Goal: Task Accomplishment & Management: Manage account settings

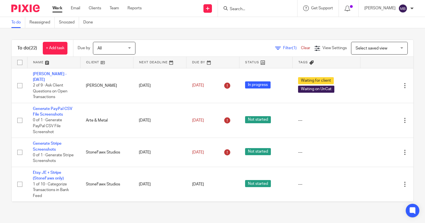
click at [239, 13] on div at bounding box center [257, 8] width 79 height 17
click at [235, 10] on input "Search" at bounding box center [254, 9] width 51 height 5
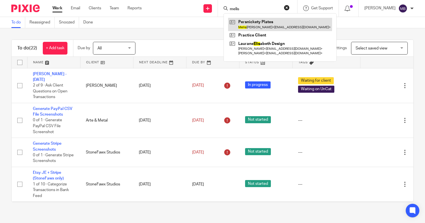
type input "melis"
click at [237, 30] on link at bounding box center [280, 24] width 104 height 13
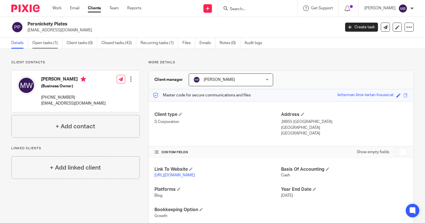
click at [42, 45] on link "Open tasks (1)" at bounding box center [47, 43] width 30 height 11
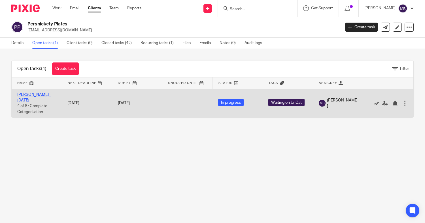
click at [23, 95] on link "Melissa - August 2025" at bounding box center [34, 98] width 34 height 10
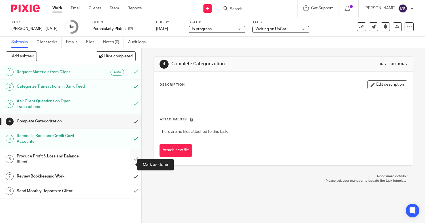
click at [126, 163] on input "submit" at bounding box center [70, 159] width 141 height 20
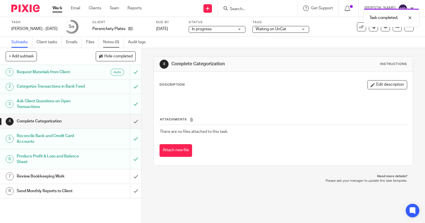
click at [112, 44] on link "Notes (0)" at bounding box center [113, 42] width 21 height 11
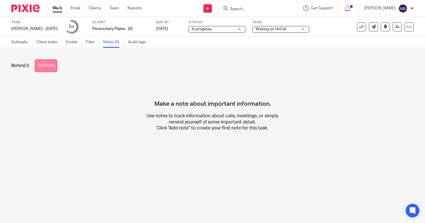
click at [55, 69] on button "Add note" at bounding box center [46, 65] width 22 height 13
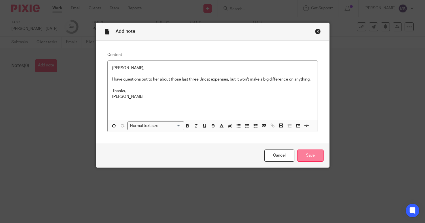
click at [312, 155] on input "Save" at bounding box center [310, 156] width 26 height 12
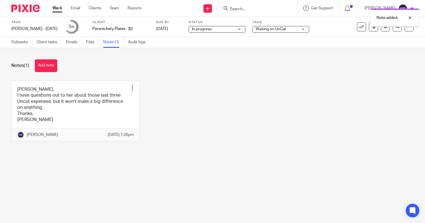
click at [275, 30] on span "Waiting on UnCat" at bounding box center [270, 29] width 31 height 4
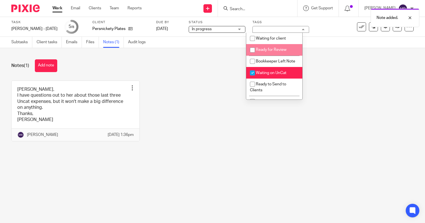
click at [261, 48] on span "Ready for Review" at bounding box center [271, 50] width 31 height 4
checkbox input "true"
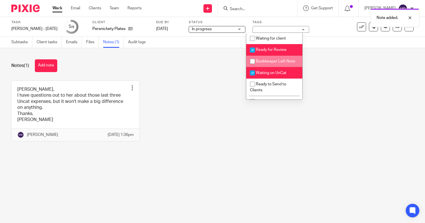
click at [274, 65] on li "Bookkeeper Left Note" at bounding box center [274, 62] width 56 height 12
checkbox input "true"
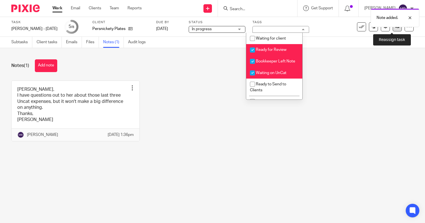
click at [395, 28] on icon at bounding box center [397, 27] width 4 height 4
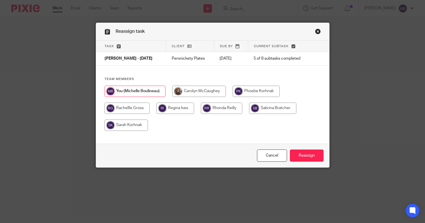
click at [114, 126] on input "radio" at bounding box center [125, 125] width 43 height 11
radio input "true"
click at [312, 154] on input "Reassign" at bounding box center [307, 156] width 34 height 12
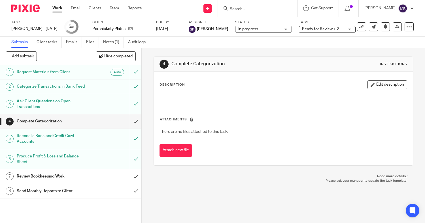
click at [240, 11] on input "Search" at bounding box center [254, 9] width 51 height 5
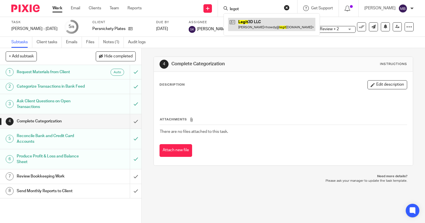
type input "legot"
click at [242, 21] on link at bounding box center [271, 24] width 87 height 13
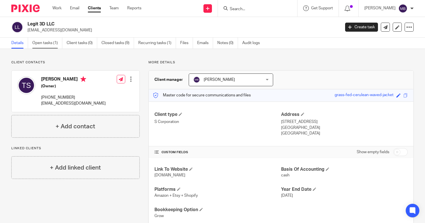
click at [52, 44] on link "Open tasks (1)" at bounding box center [47, 43] width 30 height 11
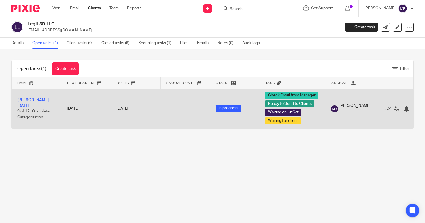
click at [38, 106] on td "Terry - August 2025 9 of 12 · Complete Categorization" at bounding box center [37, 109] width 50 height 40
click at [34, 104] on link "[PERSON_NAME] - [DATE]" at bounding box center [34, 103] width 34 height 10
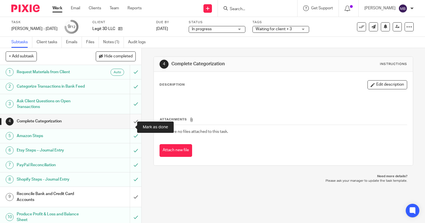
click at [128, 128] on input "submit" at bounding box center [70, 121] width 141 height 14
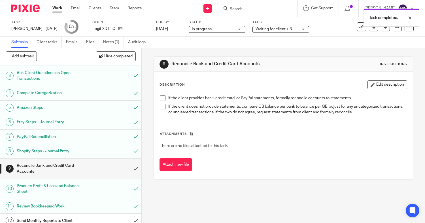
scroll to position [39, 0]
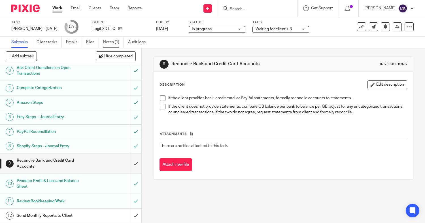
click at [112, 48] on link "Notes (1)" at bounding box center [113, 42] width 21 height 11
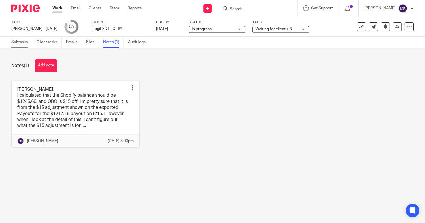
click at [14, 44] on link "Subtasks" at bounding box center [21, 42] width 21 height 11
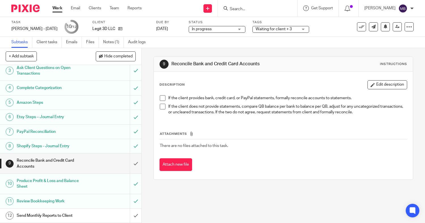
scroll to position [37, 0]
click at [128, 166] on input "submit" at bounding box center [70, 164] width 141 height 20
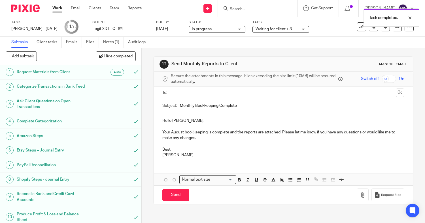
click at [118, 29] on icon at bounding box center [120, 29] width 4 height 4
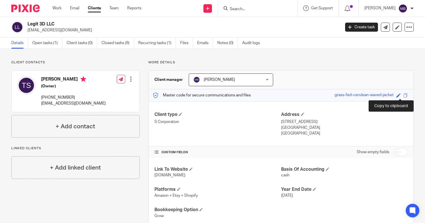
click at [403, 97] on span at bounding box center [405, 95] width 4 height 4
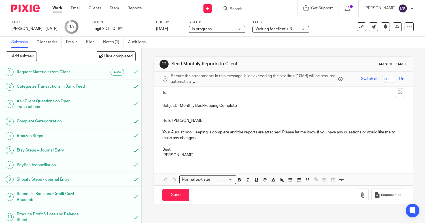
click at [381, 81] on input "checkbox" at bounding box center [388, 79] width 14 height 8
checkbox input "true"
click at [296, 93] on input "text" at bounding box center [283, 93] width 221 height 7
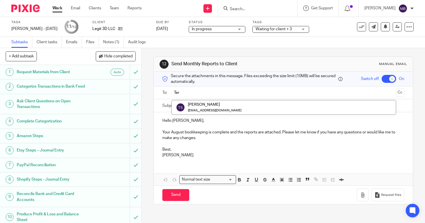
type input "Ter"
click at [274, 100] on form "Secure the attachments in this message. Files exceeding the size limit (10MB) w…" at bounding box center [283, 138] width 259 height 132
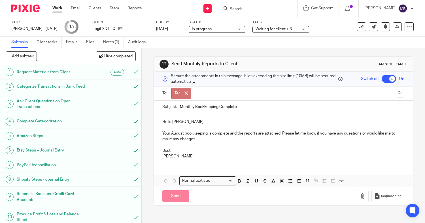
click at [230, 110] on input "Monthly Bookkeeping Complete" at bounding box center [292, 107] width 224 height 13
click at [184, 95] on span at bounding box center [186, 93] width 4 height 4
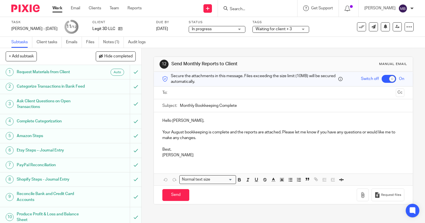
click at [183, 95] on input "text" at bounding box center [283, 93] width 221 height 7
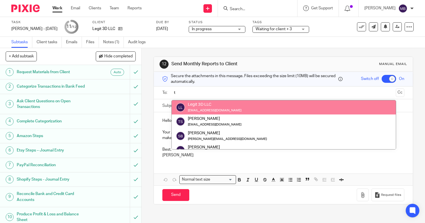
type input "t"
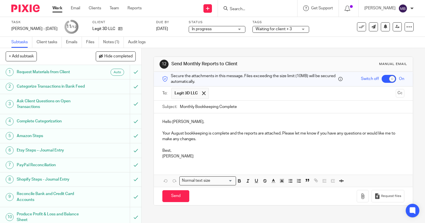
click at [226, 135] on p "Your August bookkeeping is complete and the reports are attached. Please let me…" at bounding box center [283, 137] width 242 height 12
click at [281, 135] on p "Your August bookkeeping is complete, and the reports are attached. Please let m…" at bounding box center [283, 137] width 242 height 12
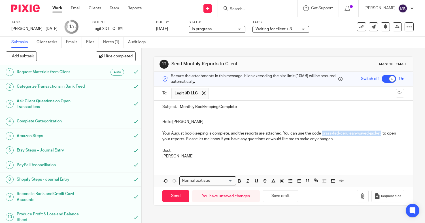
drag, startPoint x: 320, startPoint y: 135, endPoint x: 380, endPoint y: 133, distance: 59.8
click at [380, 133] on p "Your August bookkeeping is complete, and the reports are attached. You can use …" at bounding box center [283, 137] width 242 height 12
click at [238, 180] on icon "button" at bounding box center [239, 180] width 2 height 1
click at [230, 160] on div "Hello Terry, Your August bookkeeping is complete, and the reports are attached.…" at bounding box center [283, 139] width 259 height 50
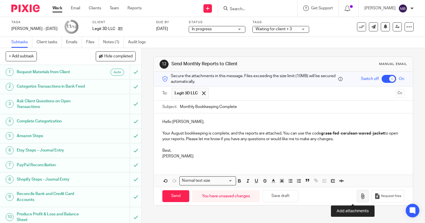
click at [360, 196] on icon "button" at bounding box center [363, 197] width 6 height 6
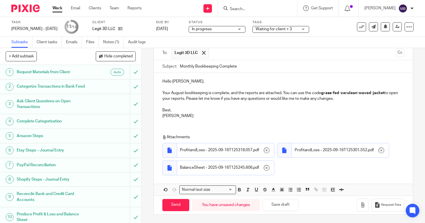
scroll to position [58, 0]
click at [169, 207] on input "Send" at bounding box center [175, 205] width 27 height 12
checkbox input "false"
type input "Sent"
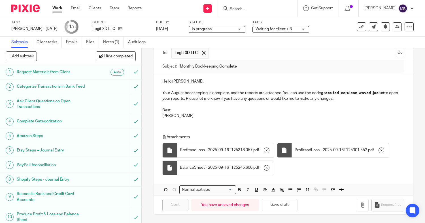
click at [58, 8] on link "Work" at bounding box center [57, 8] width 10 height 6
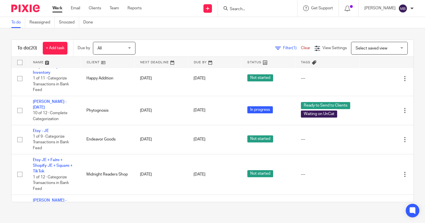
scroll to position [311, 0]
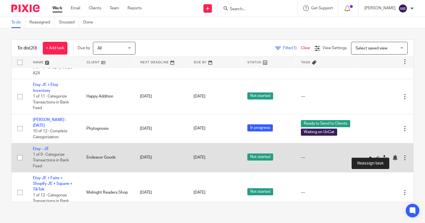
click at [382, 155] on icon at bounding box center [385, 158] width 6 height 6
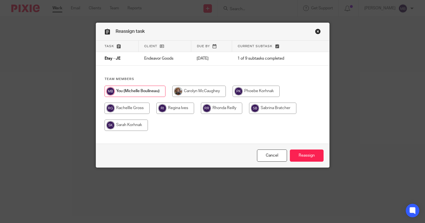
click at [217, 110] on input "radio" at bounding box center [221, 108] width 41 height 11
radio input "true"
click at [302, 158] on input "Reassign" at bounding box center [307, 156] width 34 height 12
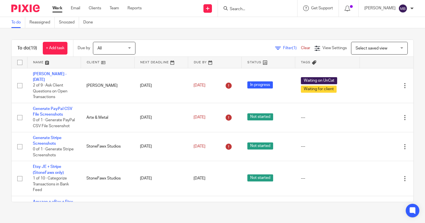
click at [226, 12] on div at bounding box center [257, 8] width 79 height 17
click at [232, 13] on div at bounding box center [257, 8] width 79 height 17
click at [235, 13] on div at bounding box center [257, 8] width 79 height 17
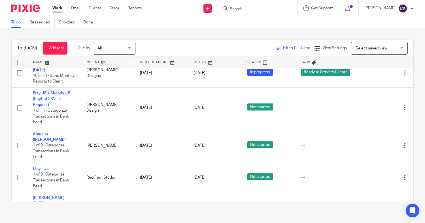
scroll to position [485, 0]
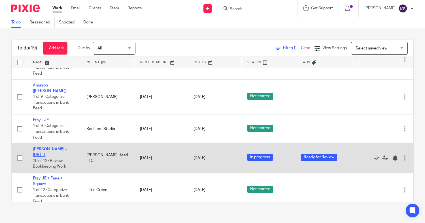
click at [49, 147] on link "Andrea Head - August 2025" at bounding box center [50, 152] width 34 height 10
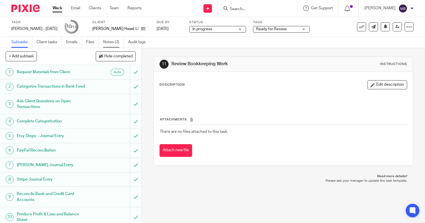
click at [114, 45] on link "Notes (2)" at bounding box center [113, 42] width 21 height 11
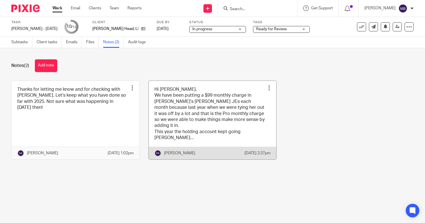
click at [185, 108] on link at bounding box center [213, 120] width 128 height 79
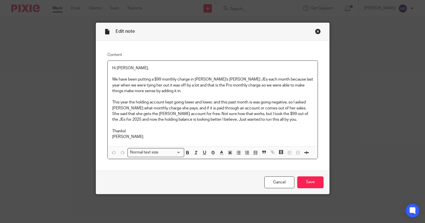
click at [315, 33] on div "Close this dialog window" at bounding box center [318, 32] width 6 height 6
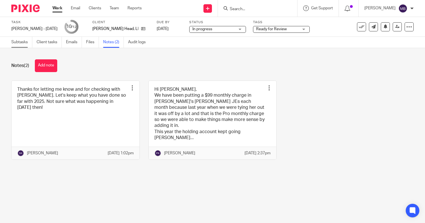
click at [16, 43] on link "Subtasks" at bounding box center [21, 42] width 21 height 11
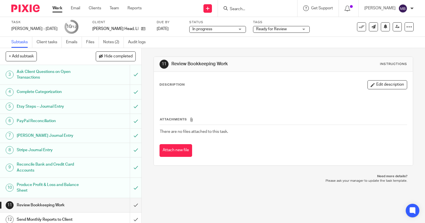
scroll to position [39, 0]
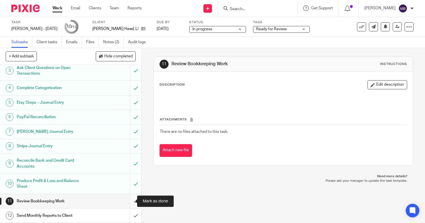
click at [127, 200] on input "submit" at bounding box center [70, 201] width 141 height 14
click at [295, 32] on span "Ready for Review" at bounding box center [277, 29] width 42 height 6
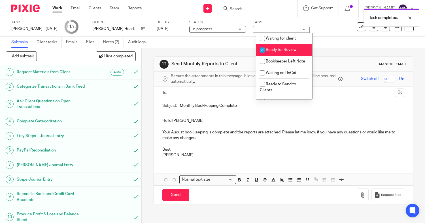
click at [284, 52] on span "Ready for Review" at bounding box center [281, 50] width 31 height 4
checkbox input "false"
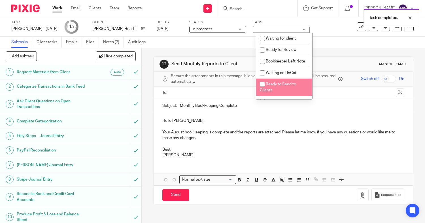
click at [274, 91] on span "Ready to Send to Clients" at bounding box center [278, 87] width 36 height 10
checkbox input "true"
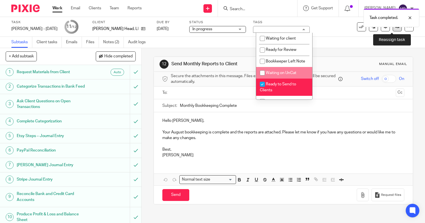
click at [392, 29] on link at bounding box center [396, 26] width 9 height 9
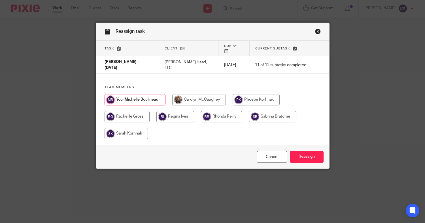
click at [250, 94] on input "radio" at bounding box center [255, 99] width 47 height 11
radio input "true"
click at [305, 157] on input "Reassign" at bounding box center [307, 157] width 34 height 12
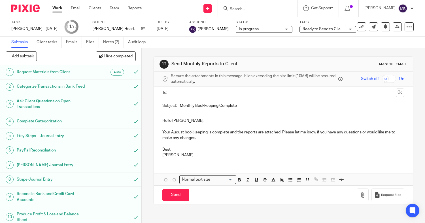
click at [60, 11] on link "Work" at bounding box center [57, 8] width 10 height 6
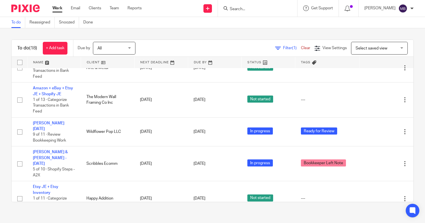
scroll to position [187, 0]
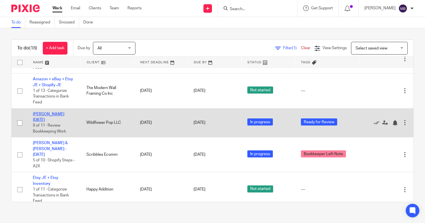
click at [55, 119] on link "[PERSON_NAME] [DATE]" at bounding box center [48, 117] width 31 height 10
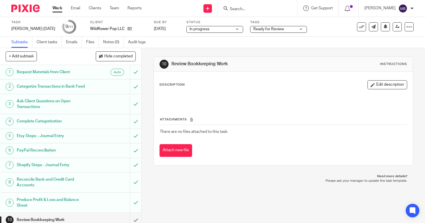
scroll to position [25, 0]
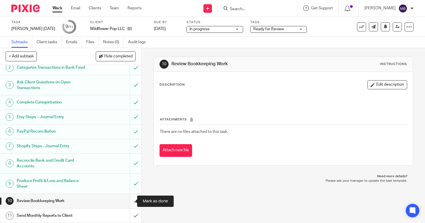
click at [128, 201] on input "submit" at bounding box center [70, 201] width 141 height 14
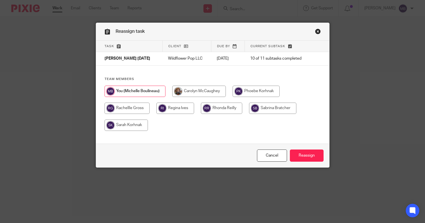
click at [178, 110] on input "radio" at bounding box center [175, 108] width 38 height 11
radio input "true"
click at [307, 163] on div "Cancel Reassign" at bounding box center [212, 156] width 233 height 24
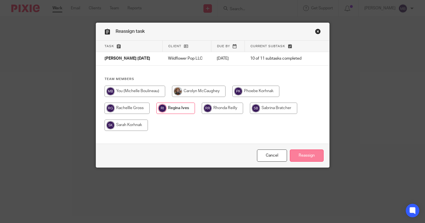
click at [301, 155] on input "Reassign" at bounding box center [307, 156] width 34 height 12
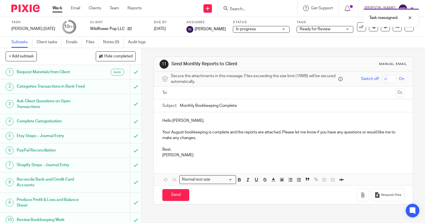
click at [53, 7] on link "Work" at bounding box center [57, 8] width 10 height 6
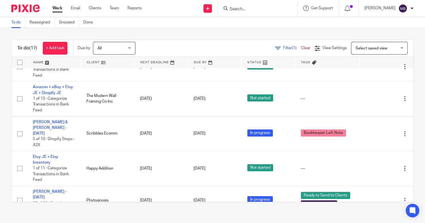
scroll to position [180, 0]
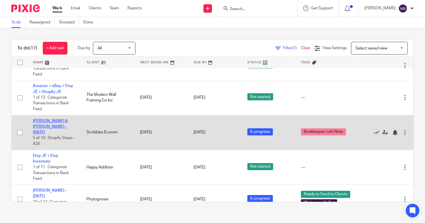
click at [42, 130] on link "[PERSON_NAME] & [PERSON_NAME] - [DATE]" at bounding box center [50, 127] width 35 height 16
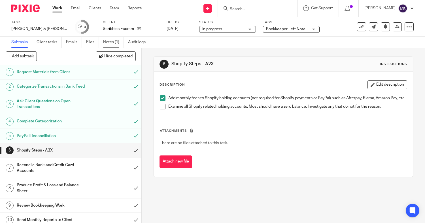
click at [111, 43] on link "Notes (1)" at bounding box center [113, 42] width 21 height 11
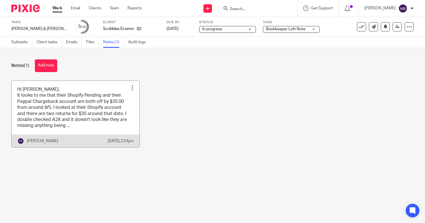
click at [87, 120] on link at bounding box center [76, 114] width 128 height 67
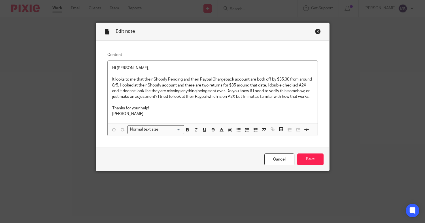
click at [315, 33] on div "Close this dialog window" at bounding box center [318, 32] width 6 height 6
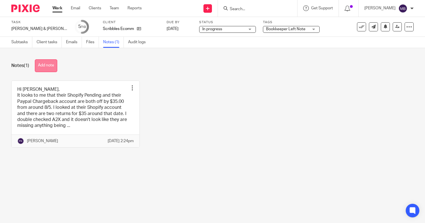
click at [53, 69] on button "Add note" at bounding box center [46, 65] width 22 height 13
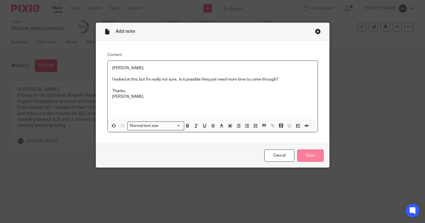
click at [311, 156] on input "Save" at bounding box center [310, 156] width 26 height 12
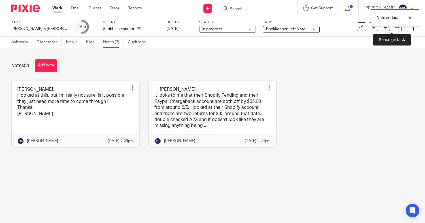
click at [392, 30] on link at bounding box center [396, 26] width 9 height 9
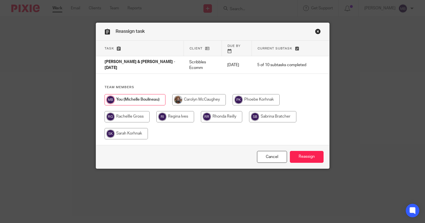
click at [129, 128] on input "radio" at bounding box center [125, 133] width 43 height 11
radio input "true"
click at [305, 154] on input "Reassign" at bounding box center [307, 157] width 34 height 12
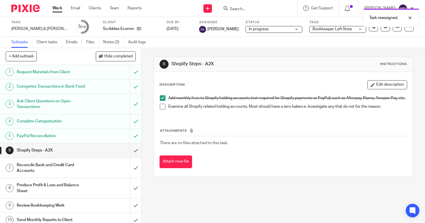
click at [244, 12] on div "Task reassigned." at bounding box center [315, 17] width 207 height 22
click at [242, 8] on div "Task reassigned." at bounding box center [315, 17] width 207 height 22
click at [228, 9] on div "Task reassigned." at bounding box center [315, 17] width 207 height 22
click at [249, 12] on form at bounding box center [259, 8] width 60 height 7
click at [244, 9] on input "Search" at bounding box center [254, 9] width 51 height 5
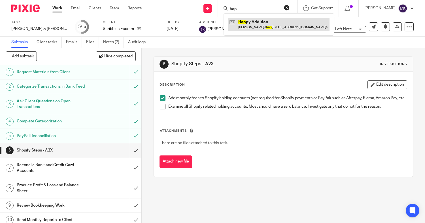
type input "hap"
click at [241, 30] on link at bounding box center [278, 24] width 101 height 13
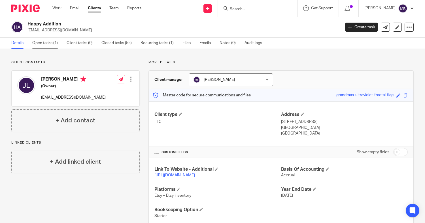
click at [36, 42] on link "Open tasks (1)" at bounding box center [47, 43] width 30 height 11
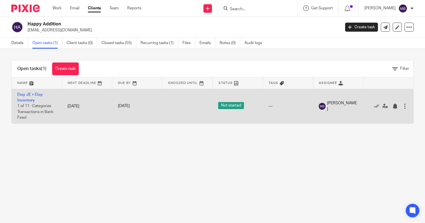
click at [23, 98] on td "Etsy JE + Etsy Inventory 1 of 11 · Categorize Transactions in Bank Feed" at bounding box center [37, 106] width 50 height 35
click at [21, 96] on link "Etsy JE + Etsy Inventory" at bounding box center [29, 98] width 25 height 10
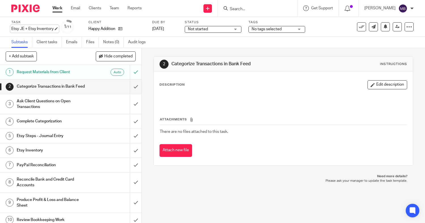
click at [31, 28] on div "Etsy JE + Etsy Inventory Save Etsy JE + Etsy Inventory" at bounding box center [32, 29] width 42 height 6
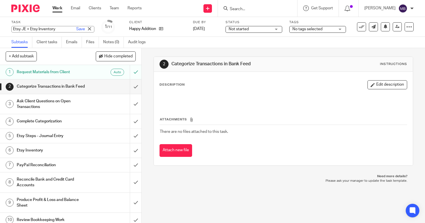
click at [31, 28] on input "Etsy JE + Etsy Inventory" at bounding box center [52, 29] width 83 height 7
click at [31, 28] on input "Etsy JE + JulEtsy Inventory" at bounding box center [52, 29] width 83 height 7
drag, startPoint x: 54, startPoint y: 32, endPoint x: 8, endPoint y: 32, distance: 45.3
click at [8, 32] on div "Task Etsy JE + JulEtsy Inventory Save Etsy JE + Etsy Inventory 1 /11 Client Hap…" at bounding box center [212, 27] width 425 height 20
type input "[PERSON_NAME] - [DATE]"
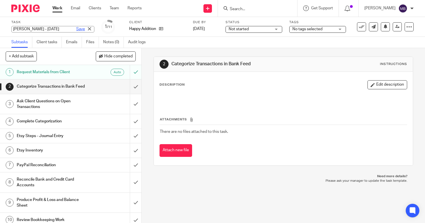
click at [76, 26] on link "Save" at bounding box center [80, 29] width 9 height 6
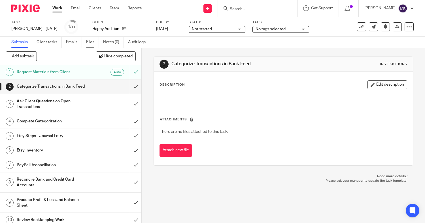
click at [90, 42] on link "Files" at bounding box center [92, 42] width 13 height 11
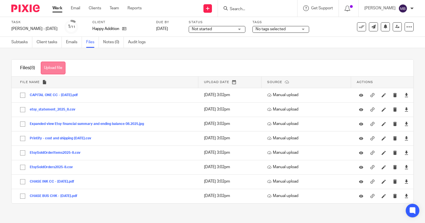
click at [52, 69] on button "Upload file" at bounding box center [53, 68] width 25 height 13
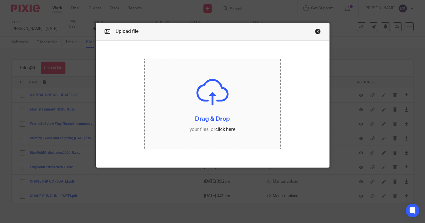
click at [204, 127] on input "file" at bounding box center [212, 104] width 135 height 92
click at [202, 119] on input "file" at bounding box center [212, 104] width 135 height 92
click at [208, 126] on input "file" at bounding box center [212, 104] width 135 height 92
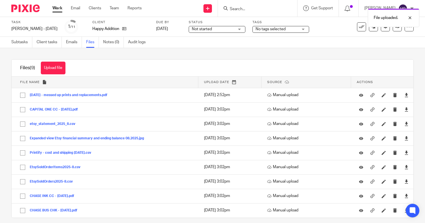
click at [18, 36] on div "Task [PERSON_NAME] - [DATE] Save [PERSON_NAME] - [DATE] 1 /11 Client Happy Addi…" at bounding box center [212, 27] width 425 height 20
click at [19, 41] on link "Subtasks" at bounding box center [21, 42] width 21 height 11
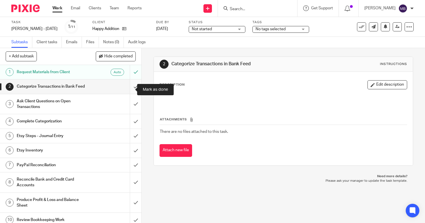
click at [127, 89] on input "submit" at bounding box center [70, 87] width 141 height 14
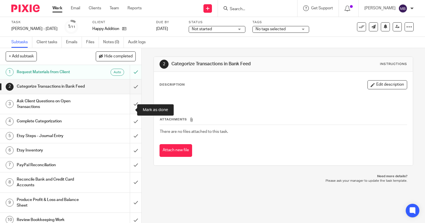
click at [129, 108] on input "submit" at bounding box center [70, 104] width 141 height 20
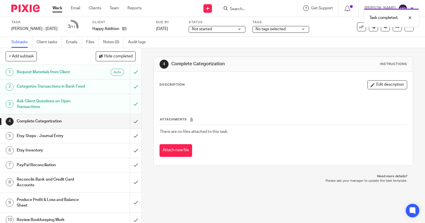
click at [217, 29] on span "Not started" at bounding box center [213, 29] width 42 height 6
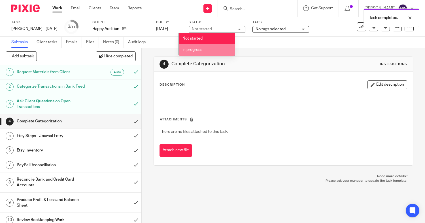
click at [196, 51] on span "In progress" at bounding box center [192, 50] width 20 height 4
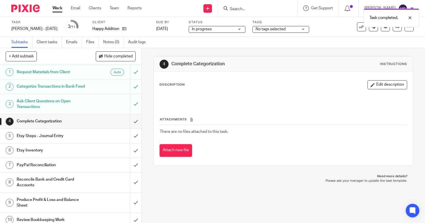
click at [255, 29] on span "No tags selected" at bounding box center [270, 29] width 30 height 4
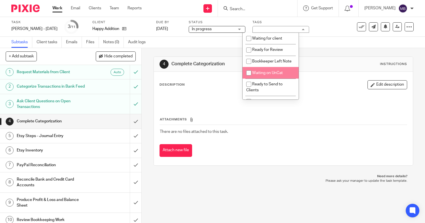
click at [262, 76] on li "Waiting on UnCat" at bounding box center [270, 73] width 56 height 12
checkbox input "true"
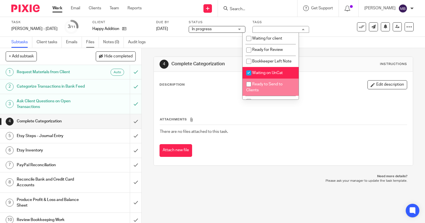
click at [95, 39] on link "Files" at bounding box center [92, 42] width 13 height 11
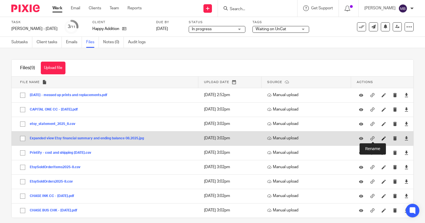
click at [381, 138] on icon at bounding box center [383, 138] width 4 height 4
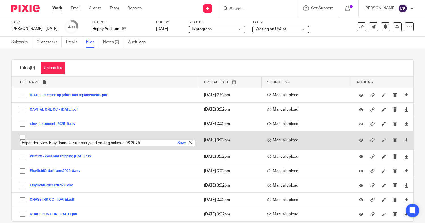
click at [49, 143] on input "Expanded view Etsy financial summary and ending balance 08.2025" at bounding box center [107, 143] width 175 height 7
drag, startPoint x: 49, startPoint y: 143, endPoint x: 22, endPoint y: 145, distance: 27.3
click at [22, 145] on input "Expanded view Etsy financial summary and ending balance 08.2025" at bounding box center [107, 143] width 175 height 7
type input "Etsy financial summary and ending balance 08.2025"
click at [177, 142] on link "Save" at bounding box center [181, 143] width 9 height 6
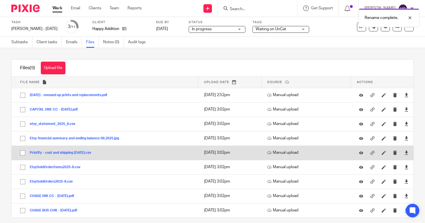
click at [402, 153] on div at bounding box center [406, 153] width 8 height 8
click at [404, 154] on icon at bounding box center [406, 153] width 4 height 4
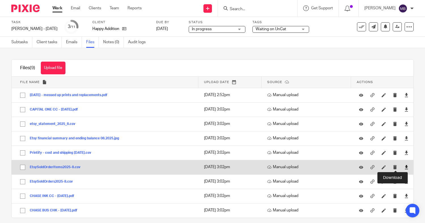
click at [404, 169] on icon at bounding box center [406, 167] width 4 height 4
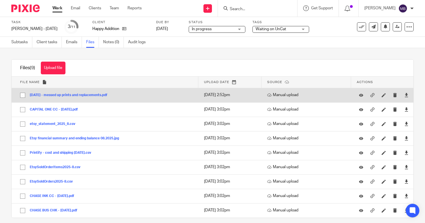
click at [88, 96] on button "AUG 2025 - messed up prints and replacements.pdf" at bounding box center [71, 95] width 82 height 4
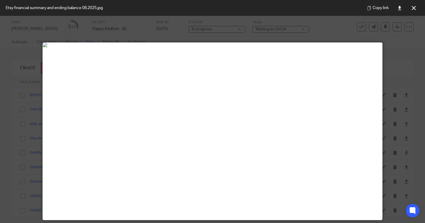
click at [43, 45] on img at bounding box center [212, 45] width 339 height 5
click at [412, 10] on button at bounding box center [413, 7] width 11 height 11
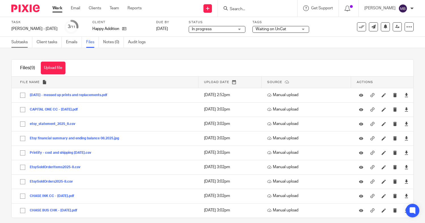
click at [22, 44] on link "Subtasks" at bounding box center [21, 42] width 21 height 11
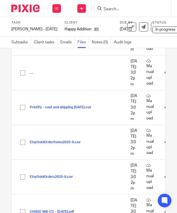
scroll to position [196, 0]
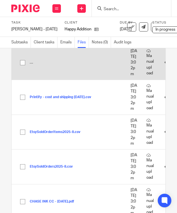
click at [29, 80] on td "Expanded view Etsy financial summary and ending balance 08.2025.jpg Expanded vi…" at bounding box center [68, 62] width 113 height 35
click at [36, 80] on td "Expanded view Etsy financial summary and ending balance 08.2025.jpg Expanded vi…" at bounding box center [68, 62] width 113 height 35
click at [33, 80] on td "Expanded view Etsy financial summary and ending balance 08.2025.jpg Expanded vi…" at bounding box center [68, 62] width 113 height 35
click at [46, 65] on button "Expanded view Etsy financial summary and ending balance 08.2025.jpg" at bounding box center [89, 63] width 118 height 4
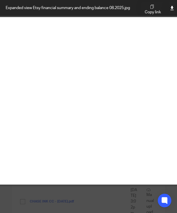
scroll to position [53, 104]
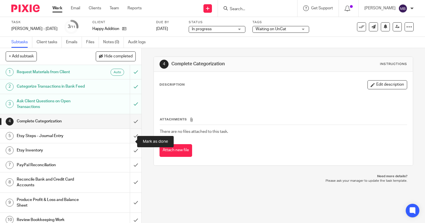
click at [131, 140] on input "submit" at bounding box center [70, 136] width 141 height 14
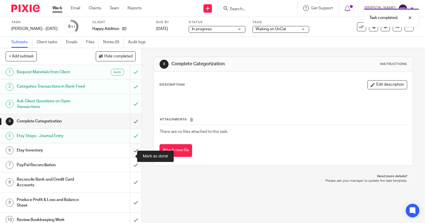
click at [129, 155] on input "submit" at bounding box center [70, 151] width 141 height 14
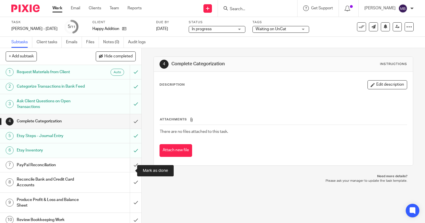
click at [129, 169] on input "submit" at bounding box center [70, 165] width 141 height 14
click at [56, 11] on div "Work Email Clients Team Reports Work Email Clients Team Reports Settings" at bounding box center [98, 8] width 103 height 17
click at [55, 9] on link "Work" at bounding box center [57, 8] width 10 height 6
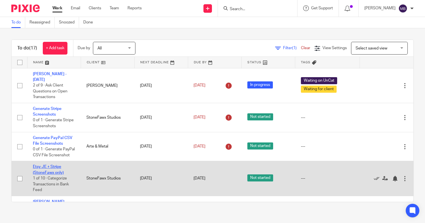
click at [37, 165] on link "Etsy JE + Stripe (StoneFawx only)" at bounding box center [48, 170] width 31 height 10
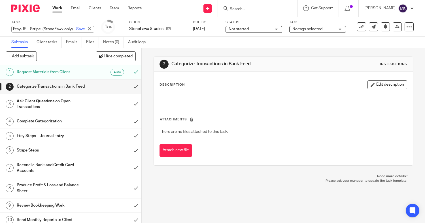
click at [26, 27] on div "Etsy JE + Stripe (StoneFawx only) Save Etsy JE + Stripe (StoneFawx only)" at bounding box center [52, 29] width 83 height 7
type input "Abbey - [DATE]"
click at [75, 30] on div "Save" at bounding box center [84, 29] width 19 height 6
click at [76, 30] on link "Save" at bounding box center [80, 29] width 9 height 6
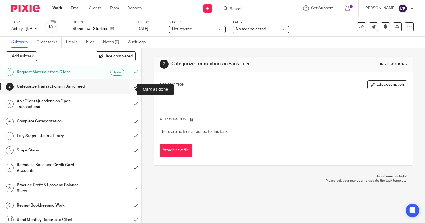
click at [129, 91] on input "submit" at bounding box center [70, 87] width 141 height 14
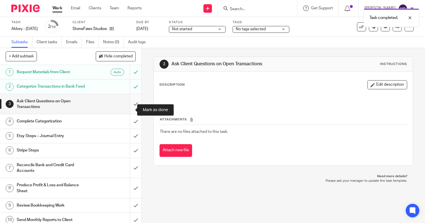
click at [128, 111] on input "submit" at bounding box center [70, 104] width 141 height 20
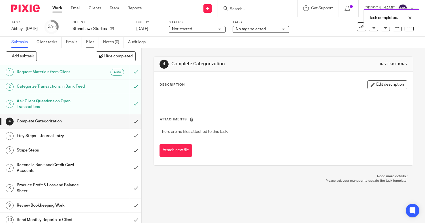
click at [90, 40] on link "Files" at bounding box center [92, 42] width 13 height 11
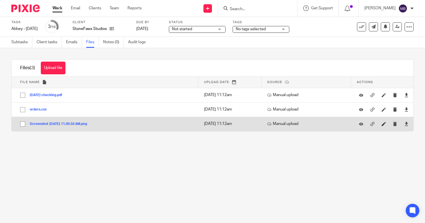
click at [381, 123] on link at bounding box center [384, 124] width 7 height 6
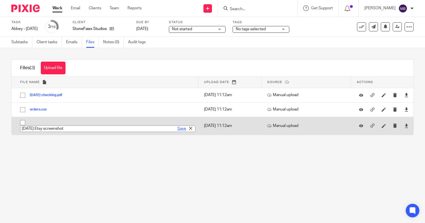
type input "[DATE] Etsy screenshot"
click at [178, 129] on link "Save" at bounding box center [181, 129] width 9 height 6
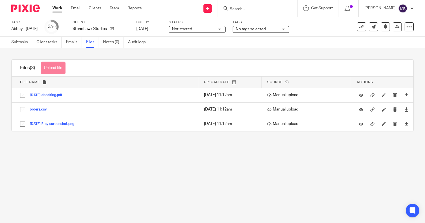
click at [57, 71] on button "Upload file" at bounding box center [53, 68] width 25 height 13
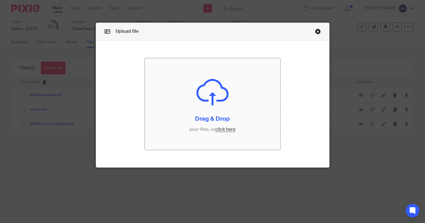
click at [220, 118] on input "file" at bounding box center [212, 104] width 135 height 92
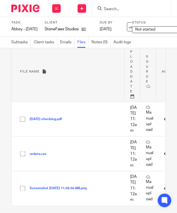
scroll to position [80, 0]
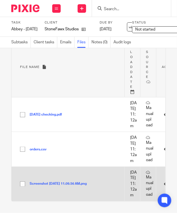
click at [77, 182] on button "Screenshot [DATE] 11.09.56 AM.png" at bounding box center [60, 184] width 61 height 4
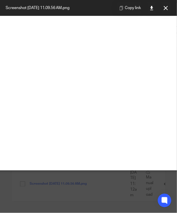
scroll to position [44, 111]
click at [166, 6] on icon at bounding box center [166, 8] width 4 height 4
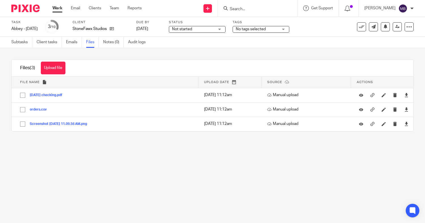
scroll to position [0, 0]
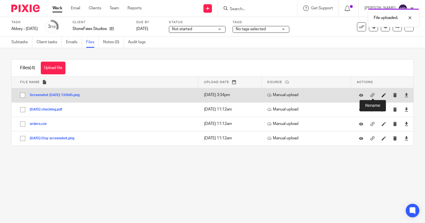
click at [381, 94] on icon at bounding box center [383, 95] width 4 height 4
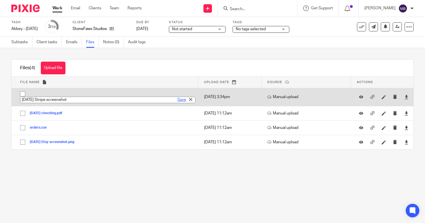
type input "[DATE] Stripe screenshot"
click at [177, 99] on link "Save" at bounding box center [181, 100] width 9 height 6
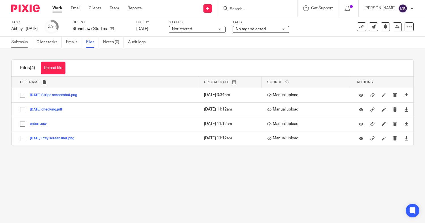
click at [25, 44] on link "Subtasks" at bounding box center [21, 42] width 21 height 11
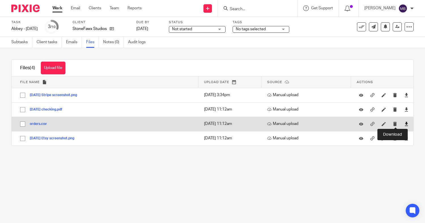
click at [404, 124] on icon at bounding box center [406, 124] width 4 height 4
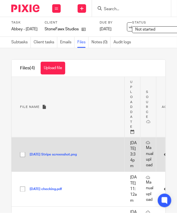
click at [61, 157] on button "[DATE] Stripe screenshot.png" at bounding box center [56, 155] width 52 height 4
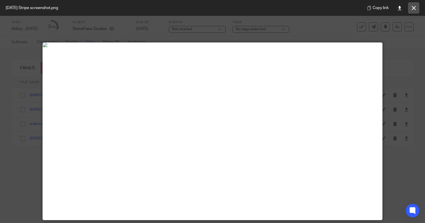
click at [414, 8] on icon at bounding box center [413, 8] width 4 height 4
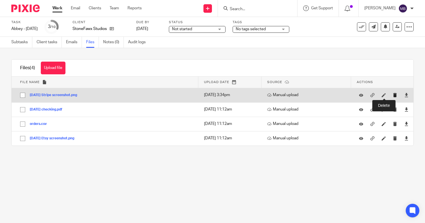
click at [393, 95] on icon "submit" at bounding box center [395, 95] width 4 height 4
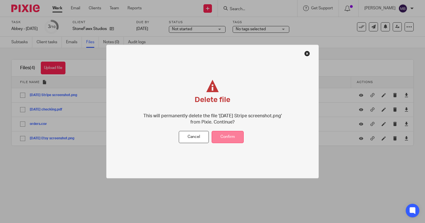
click at [237, 139] on button "Confirm" at bounding box center [227, 137] width 32 height 12
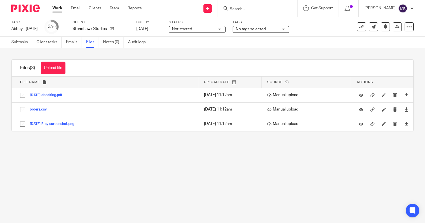
click at [63, 66] on button "Upload file" at bounding box center [53, 68] width 25 height 13
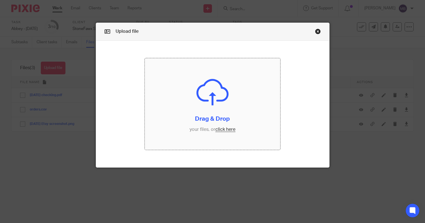
click at [226, 113] on input "file" at bounding box center [212, 104] width 135 height 92
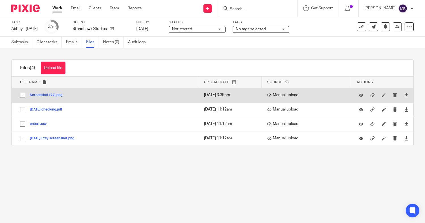
click at [45, 95] on button "Screenshot (22).png" at bounding box center [48, 95] width 37 height 4
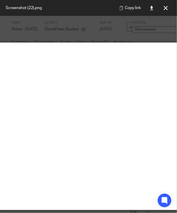
scroll to position [0, 111]
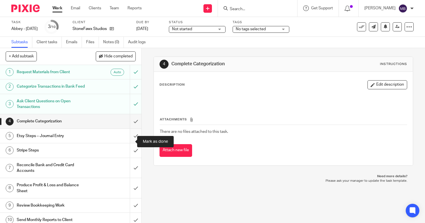
click at [130, 141] on input "submit" at bounding box center [70, 136] width 141 height 14
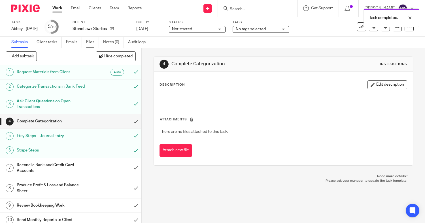
click at [94, 42] on link "Files" at bounding box center [92, 42] width 13 height 11
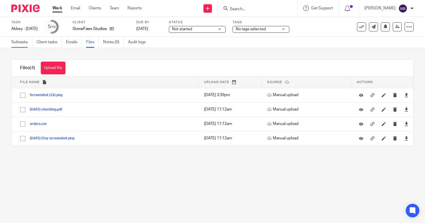
click at [25, 41] on link "Subtasks" at bounding box center [21, 42] width 21 height 11
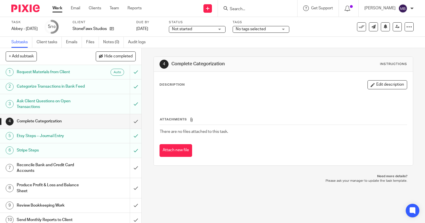
scroll to position [10, 0]
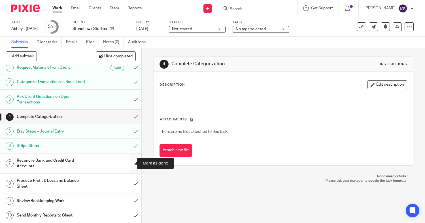
click at [129, 165] on input "submit" at bounding box center [70, 164] width 141 height 20
